Goal: Information Seeking & Learning: Learn about a topic

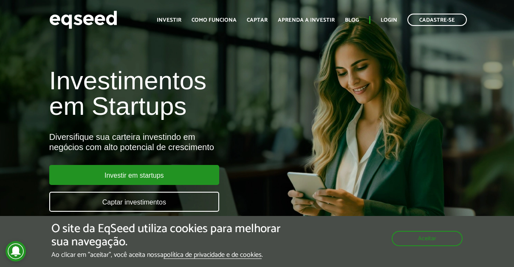
click at [141, 185] on div "Investir em startups Captar investimentos" at bounding box center [134, 192] width 170 height 54
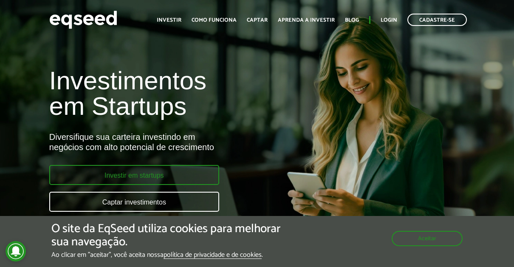
click at [141, 181] on link "Investir em startups" at bounding box center [134, 175] width 170 height 20
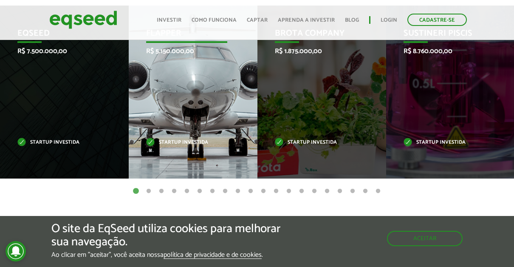
scroll to position [510, 0]
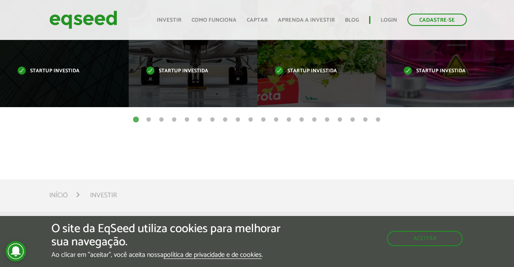
click at [146, 117] on button "2" at bounding box center [149, 120] width 9 height 9
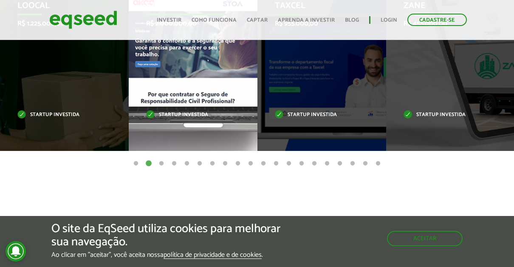
scroll to position [425, 0]
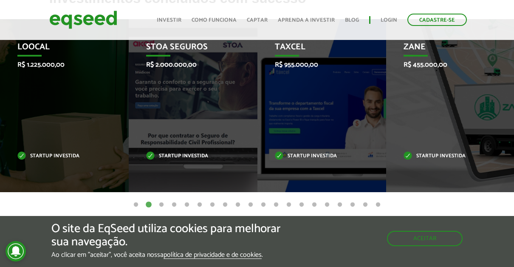
click at [380, 204] on button "20" at bounding box center [378, 205] width 9 height 9
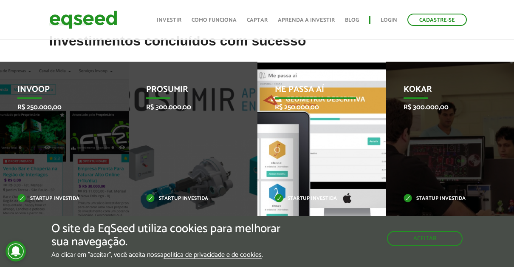
scroll to position [468, 0]
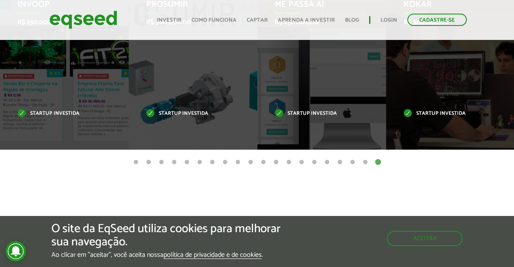
click at [364, 164] on button "19" at bounding box center [365, 162] width 9 height 9
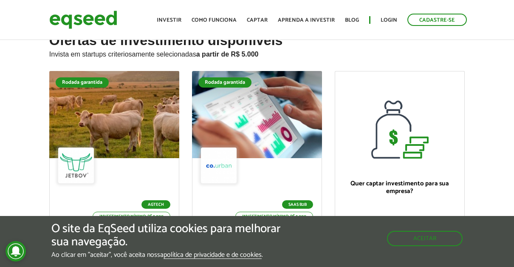
scroll to position [0, 0]
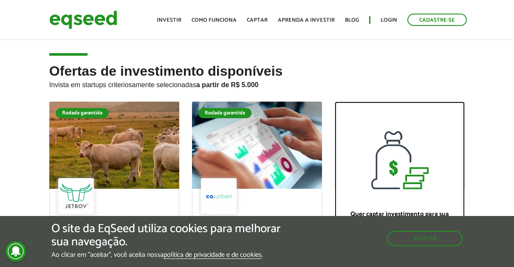
click at [389, 125] on div at bounding box center [399, 145] width 129 height 87
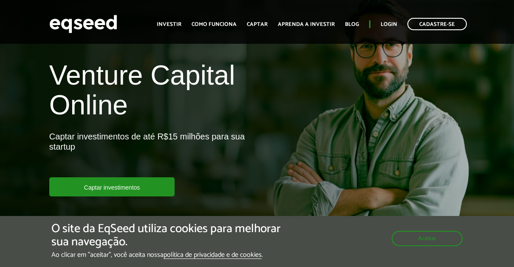
scroll to position [43, 0]
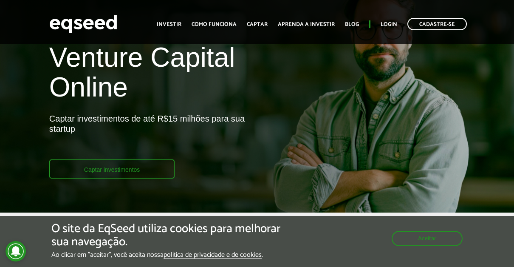
click at [132, 170] on link "Captar investimentos" at bounding box center [112, 168] width 126 height 19
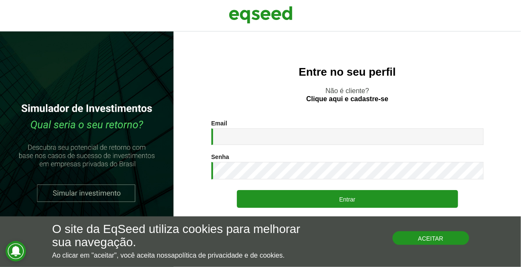
click at [401, 241] on button "Aceitar" at bounding box center [430, 238] width 77 height 14
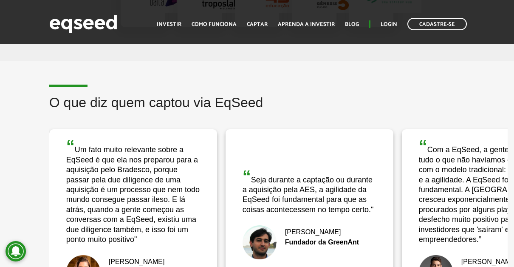
scroll to position [1658, 0]
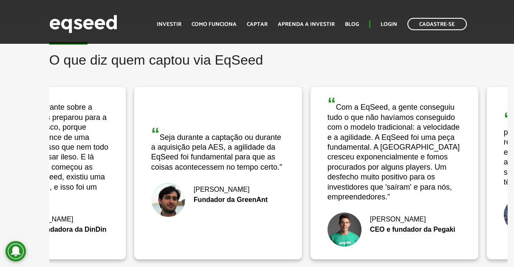
drag, startPoint x: 340, startPoint y: 202, endPoint x: 249, endPoint y: 191, distance: 92.1
click at [249, 191] on div "[PERSON_NAME] Fundador da GreenAnt" at bounding box center [218, 200] width 134 height 34
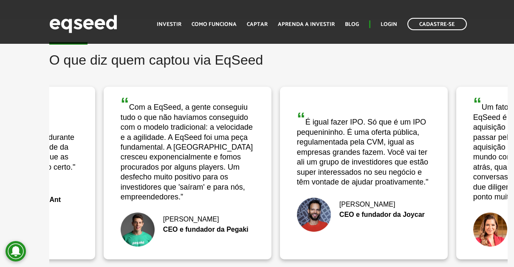
drag, startPoint x: 323, startPoint y: 199, endPoint x: 201, endPoint y: 197, distance: 122.0
click at [201, 197] on div "“ Com a EqSeed, a gente conseguiu tudo o que não havíamos conseguido com o mode…" at bounding box center [188, 173] width 168 height 173
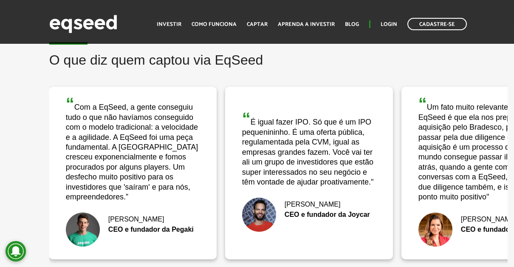
drag, startPoint x: 315, startPoint y: 203, endPoint x: 199, endPoint y: 212, distance: 116.4
click at [199, 212] on div "“ Com a EqSeed, a gente conseguiu tudo o que não havíamos conseguido com o mode…" at bounding box center [225, 172] width 1764 height 185
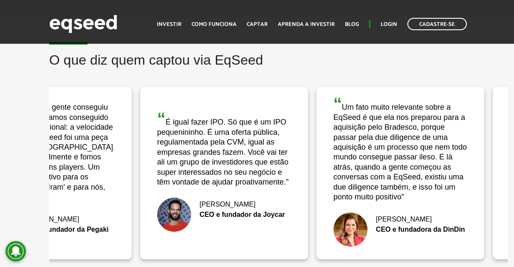
drag, startPoint x: 304, startPoint y: 205, endPoint x: 229, endPoint y: 204, distance: 75.7
click at [229, 211] on div "CEO e fundador da Joycar" at bounding box center [224, 214] width 134 height 7
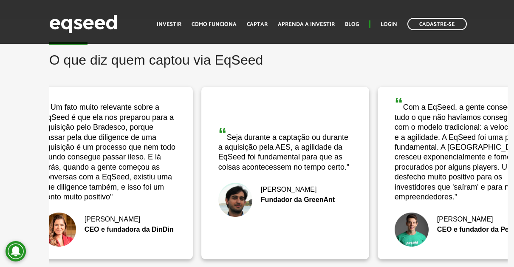
drag, startPoint x: 260, startPoint y: 209, endPoint x: 102, endPoint y: 207, distance: 157.3
click at [60, 213] on img at bounding box center [59, 230] width 34 height 34
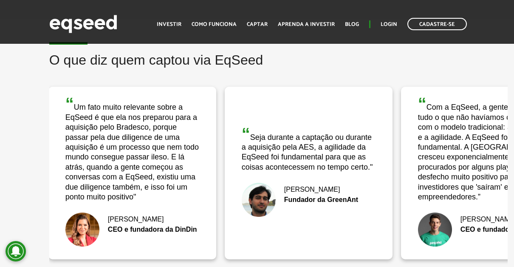
drag, startPoint x: 239, startPoint y: 203, endPoint x: 136, endPoint y: 204, distance: 102.9
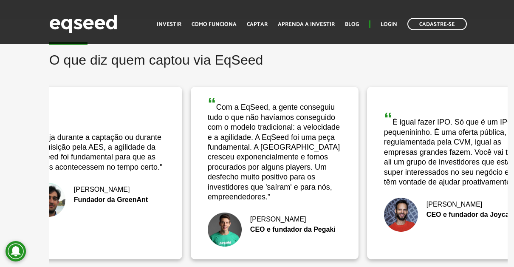
drag, startPoint x: 322, startPoint y: 199, endPoint x: 121, endPoint y: 198, distance: 201.1
click at [121, 198] on div "[PERSON_NAME] Fundador da GreenAnt" at bounding box center [98, 200] width 134 height 34
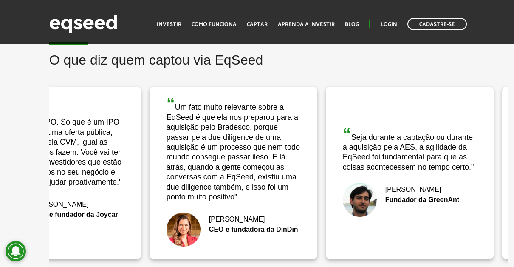
drag, startPoint x: 155, startPoint y: 203, endPoint x: 429, endPoint y: 202, distance: 273.8
click at [430, 203] on div "[PERSON_NAME] Fundador da GreenAnt" at bounding box center [410, 200] width 134 height 34
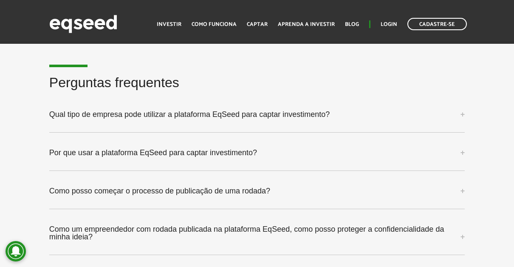
scroll to position [2168, 0]
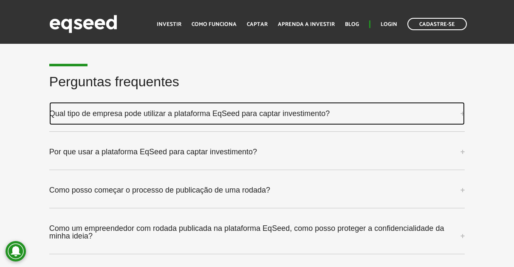
click at [205, 108] on link "Qual tipo de empresa pode utilizar a plataforma EqSeed para captar investimento?" at bounding box center [257, 113] width 416 height 23
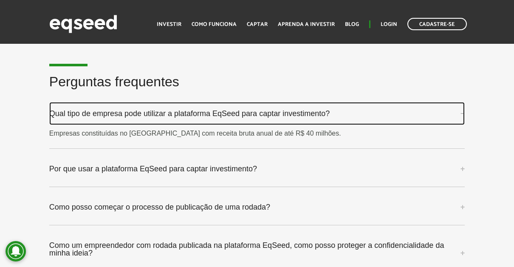
click at [207, 106] on link "Qual tipo de empresa pode utilizar a plataforma EqSeed para captar investimento?" at bounding box center [257, 113] width 416 height 23
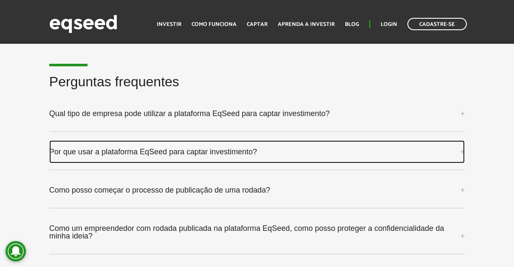
click at [206, 147] on link "Por que usar a plataforma EqSeed para captar investimento?" at bounding box center [257, 151] width 416 height 23
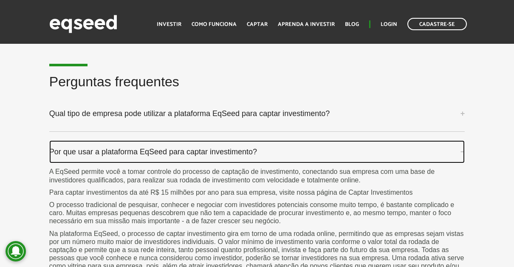
click at [207, 143] on link "Por que usar a plataforma EqSeed para captar investimento?" at bounding box center [257, 151] width 416 height 23
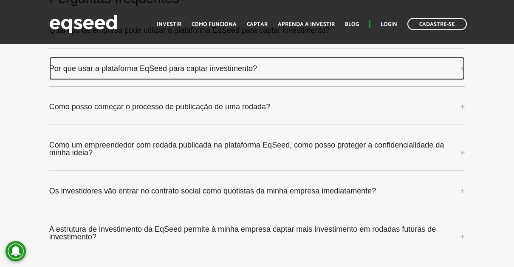
scroll to position [2253, 0]
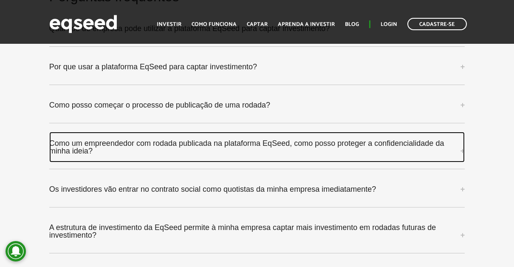
click at [168, 132] on link "Como um empreendedor com rodada publicada na plataforma EqSeed, como posso prot…" at bounding box center [257, 147] width 416 height 31
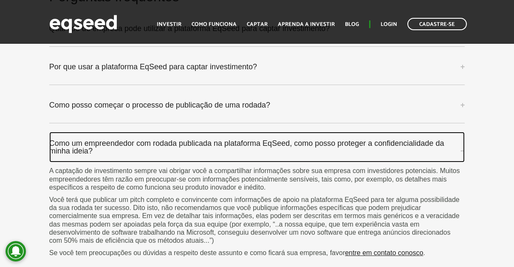
click at [168, 134] on link "Como um empreendedor com rodada publicada na plataforma EqSeed, como posso prot…" at bounding box center [257, 147] width 416 height 31
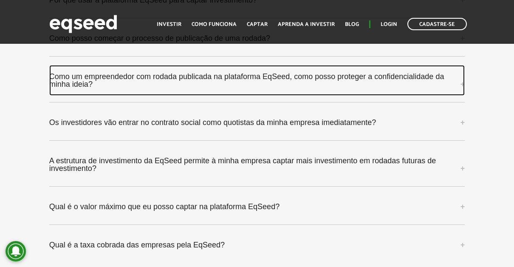
scroll to position [2338, 0]
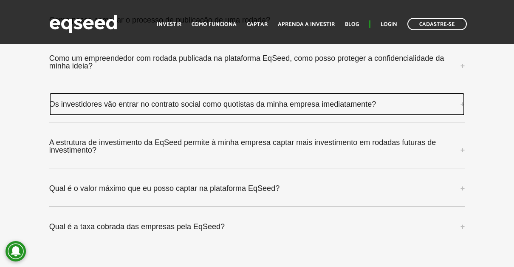
click at [170, 105] on link "Os investidores vão entrar no contrato social como quotistas da minha empresa i…" at bounding box center [257, 104] width 416 height 23
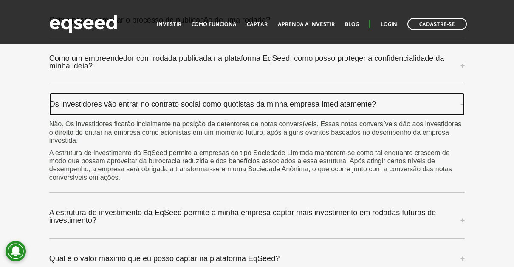
click at [120, 93] on link "Os investidores vão entrar no contrato social como quotistas da minha empresa i…" at bounding box center [257, 104] width 416 height 23
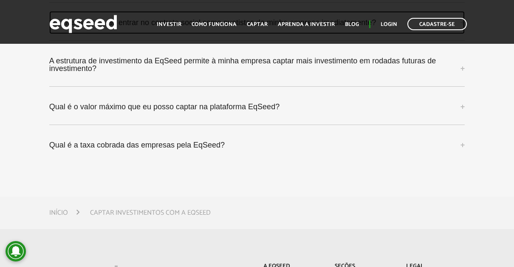
scroll to position [2423, 0]
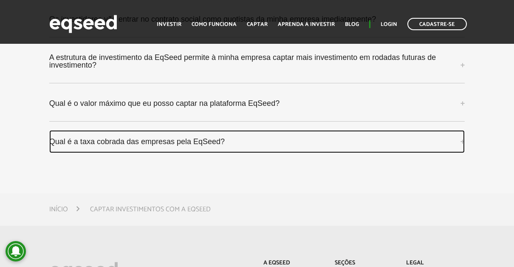
click at [180, 131] on link "Qual é a taxa cobrada das empresas pela EqSeed?" at bounding box center [257, 141] width 416 height 23
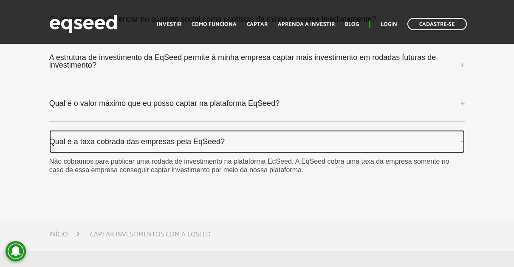
click at [173, 133] on link "Qual é a taxa cobrada das empresas pela EqSeed?" at bounding box center [257, 141] width 416 height 23
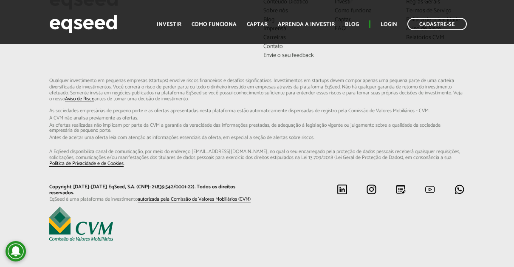
scroll to position [2524, 0]
